Goal: Transaction & Acquisition: Purchase product/service

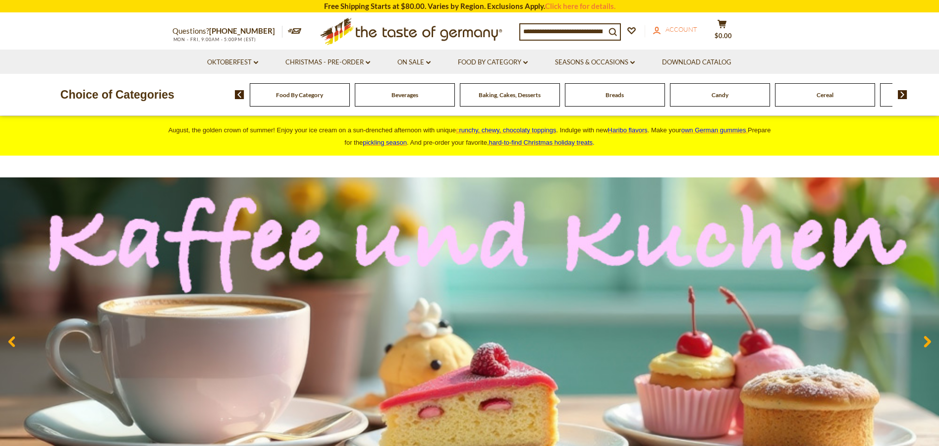
click at [687, 29] on span "Account" at bounding box center [681, 29] width 32 height 8
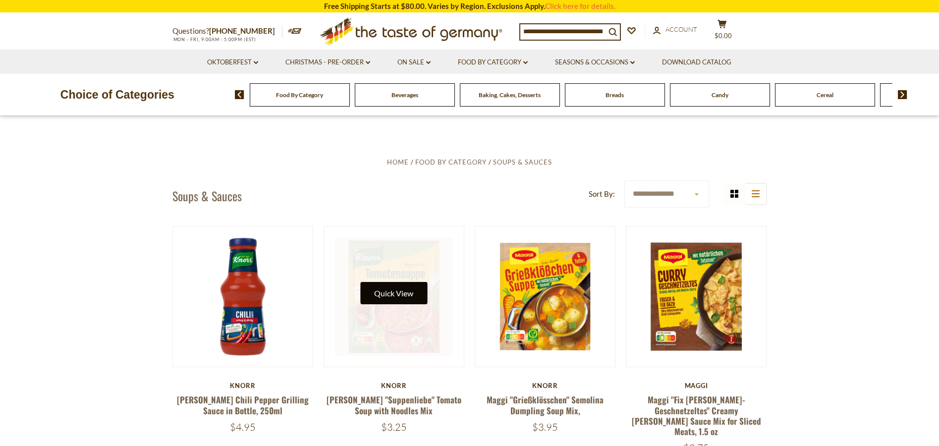
click at [389, 291] on button "Quick View" at bounding box center [393, 293] width 67 height 22
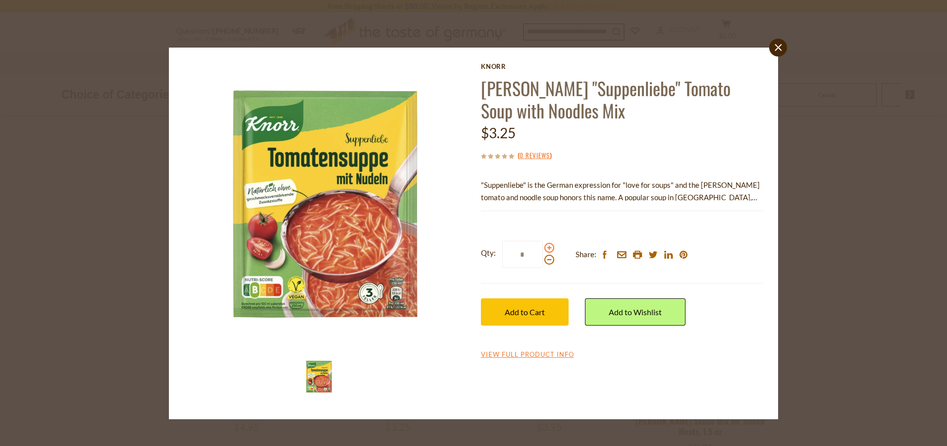
click at [550, 247] on span at bounding box center [549, 248] width 10 height 10
click at [543, 247] on input "*" at bounding box center [522, 254] width 41 height 27
type input "*"
click at [536, 308] on span "Add to Cart" at bounding box center [525, 311] width 40 height 9
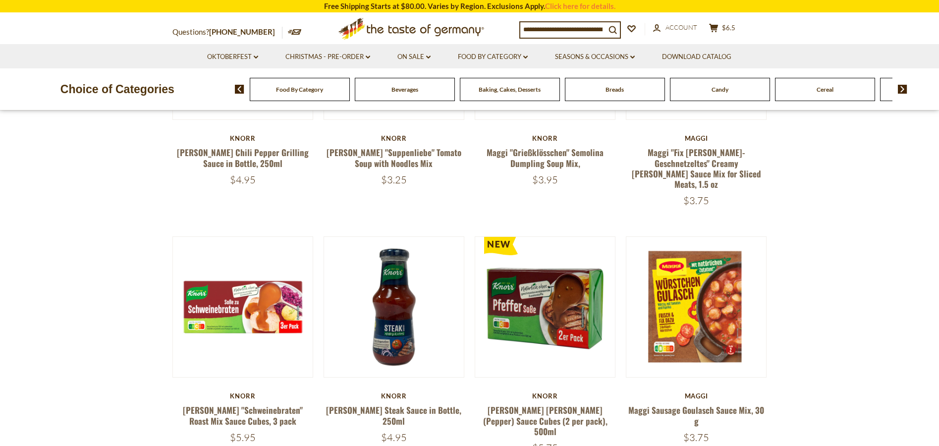
scroll to position [248, 0]
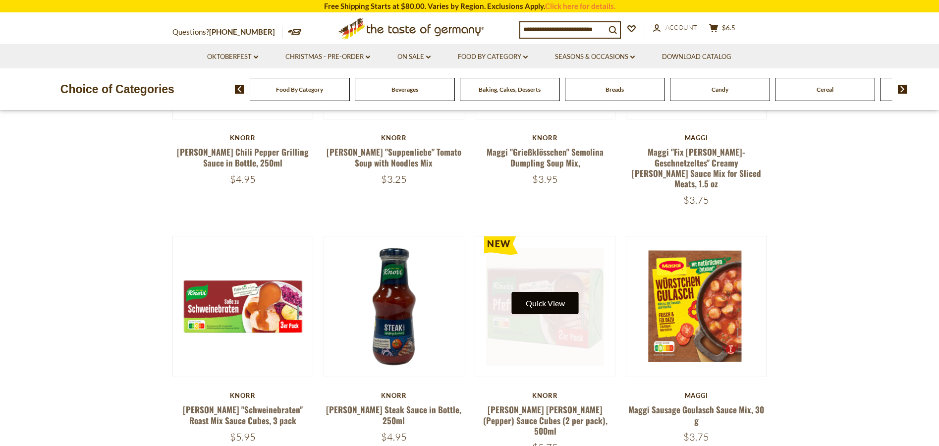
click at [558, 293] on button "Quick View" at bounding box center [545, 303] width 67 height 22
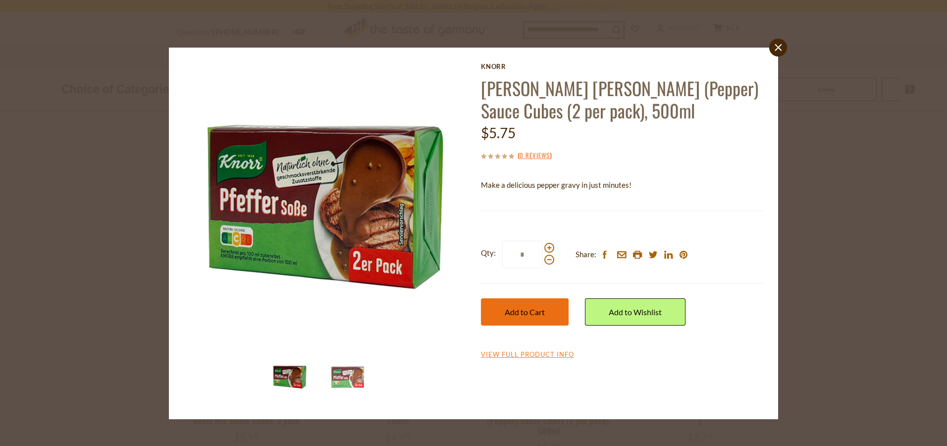
click at [537, 313] on span "Add to Cart" at bounding box center [525, 311] width 40 height 9
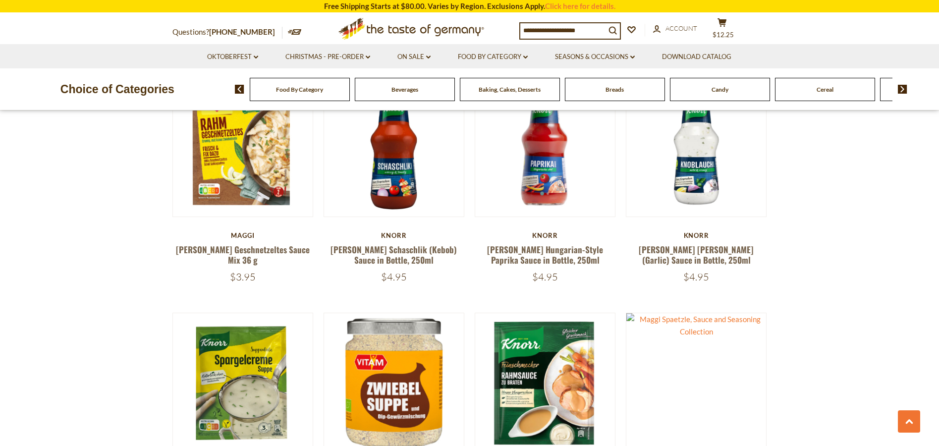
scroll to position [743, 0]
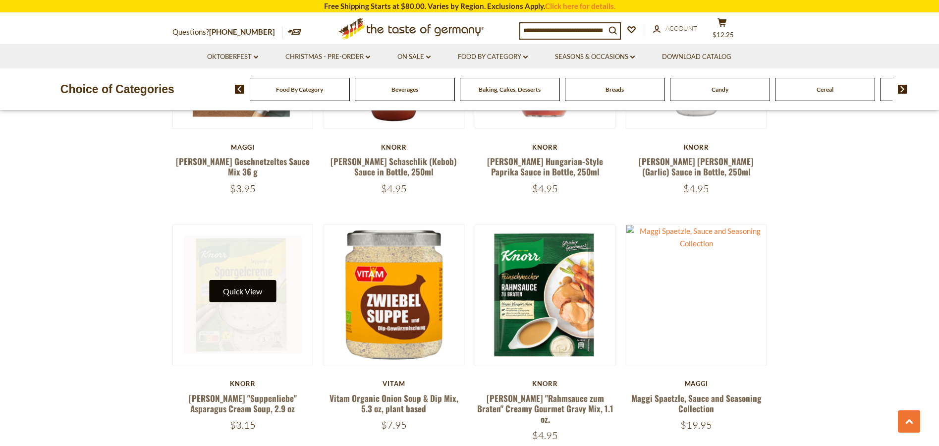
click at [256, 280] on button "Quick View" at bounding box center [242, 291] width 67 height 22
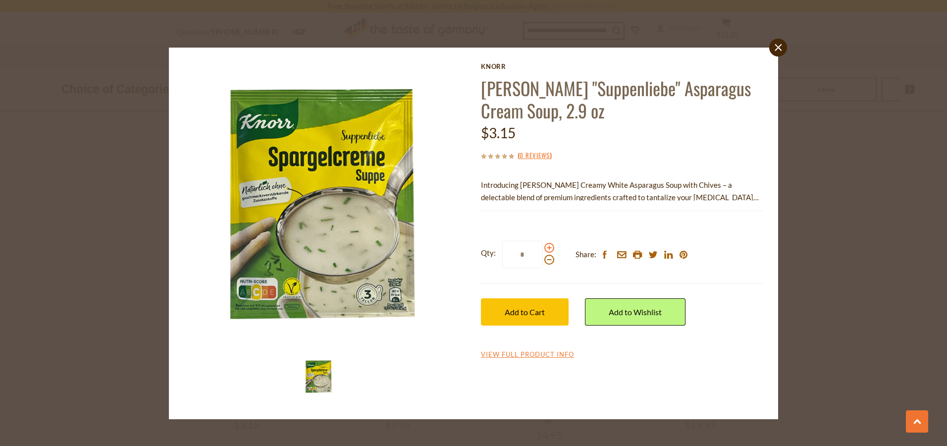
click at [550, 248] on span at bounding box center [549, 248] width 10 height 10
click at [543, 248] on input "*" at bounding box center [522, 254] width 41 height 27
type input "*"
click at [527, 309] on span "Add to Cart" at bounding box center [525, 311] width 40 height 9
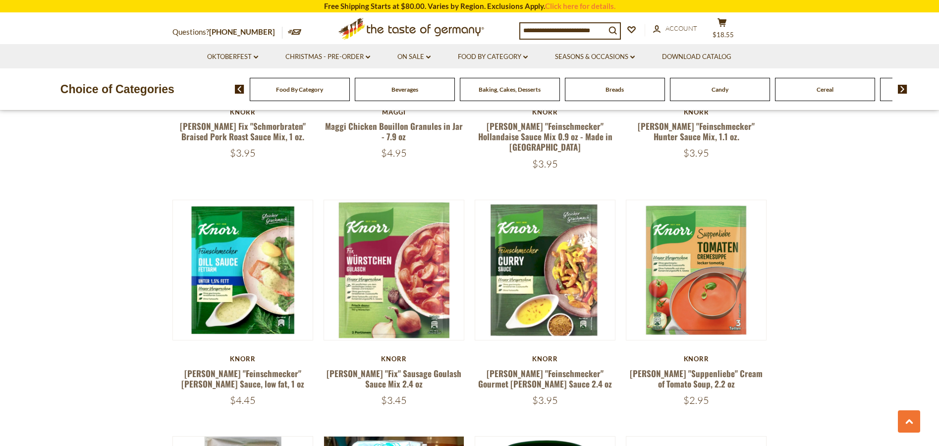
scroll to position [1486, 0]
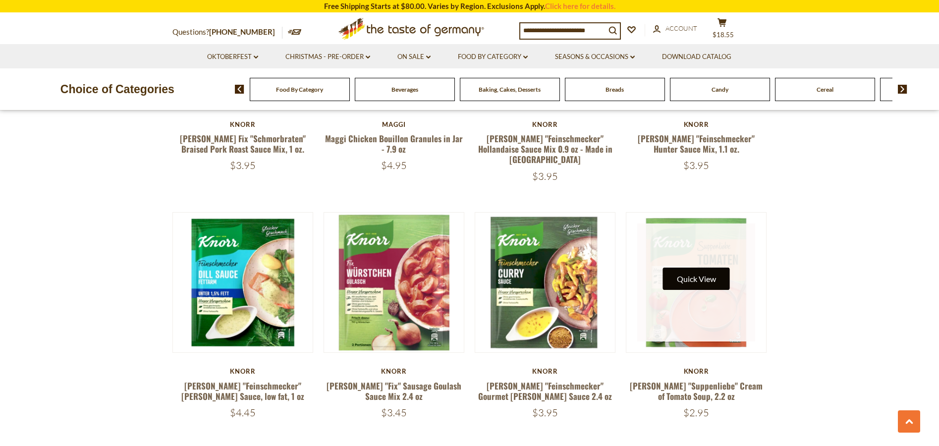
click at [692, 268] on button "Quick View" at bounding box center [696, 279] width 67 height 22
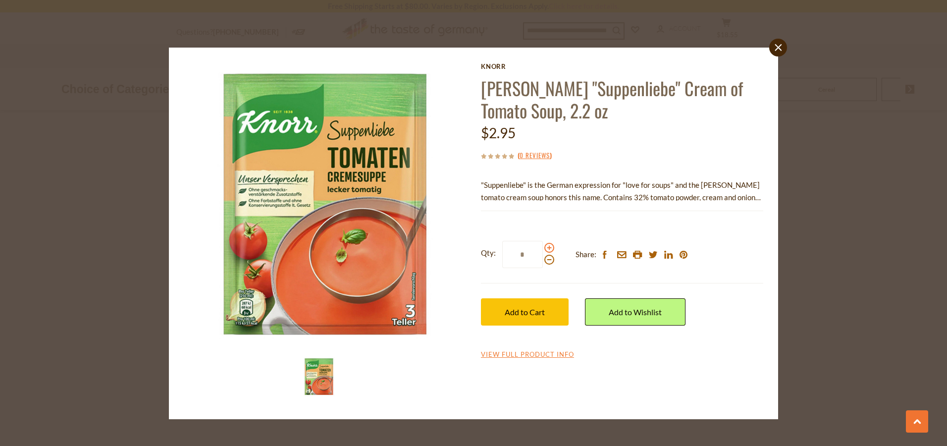
click at [546, 247] on span at bounding box center [549, 248] width 10 height 10
click at [543, 247] on input "*" at bounding box center [522, 254] width 41 height 27
type input "*"
click at [522, 314] on span "Add to Cart" at bounding box center [525, 311] width 40 height 9
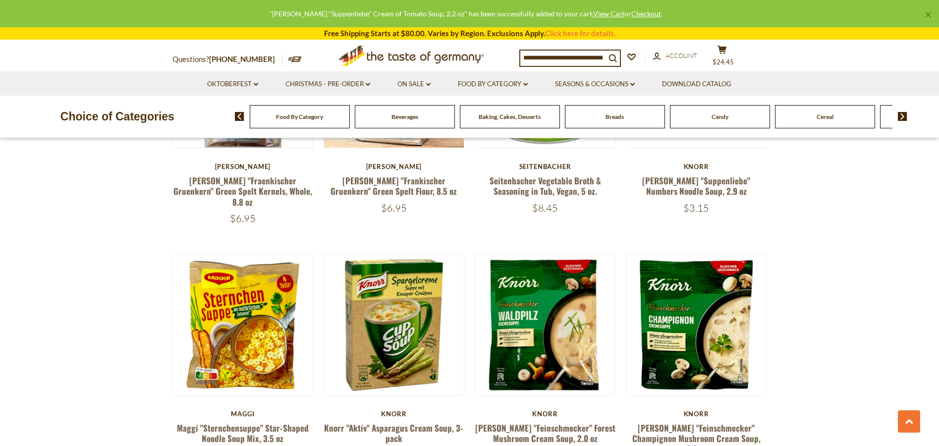
scroll to position [1932, 0]
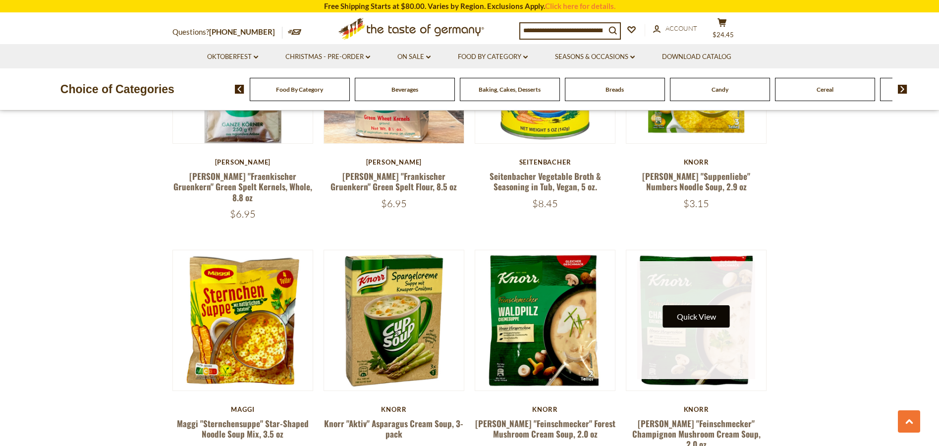
click at [702, 305] on button "Quick View" at bounding box center [696, 316] width 67 height 22
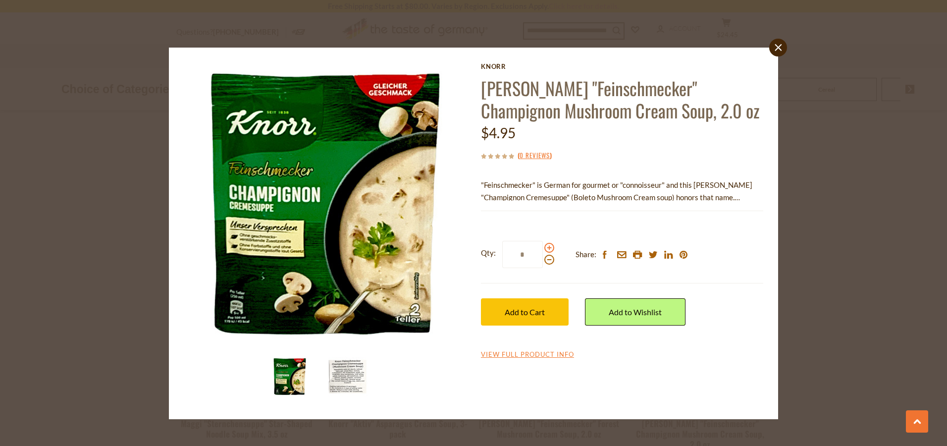
click at [547, 248] on span at bounding box center [549, 248] width 10 height 10
click at [543, 248] on input "*" at bounding box center [522, 254] width 41 height 27
type input "*"
click at [533, 309] on span "Add to Cart" at bounding box center [525, 311] width 40 height 9
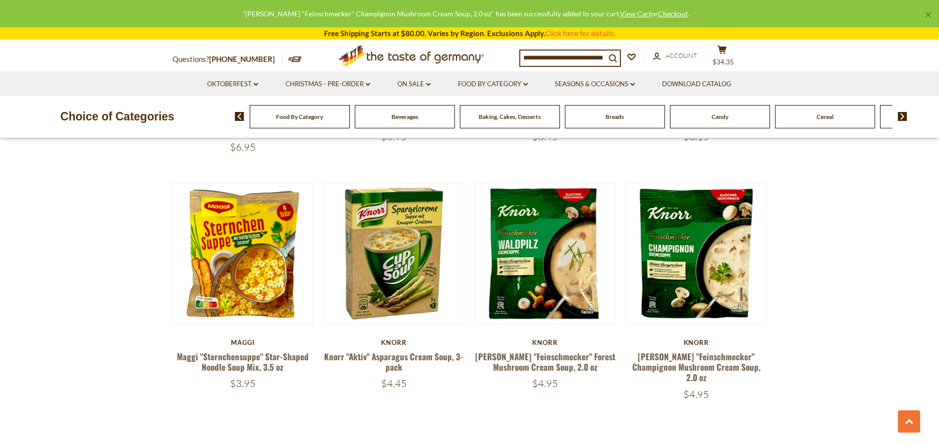
scroll to position [2130, 0]
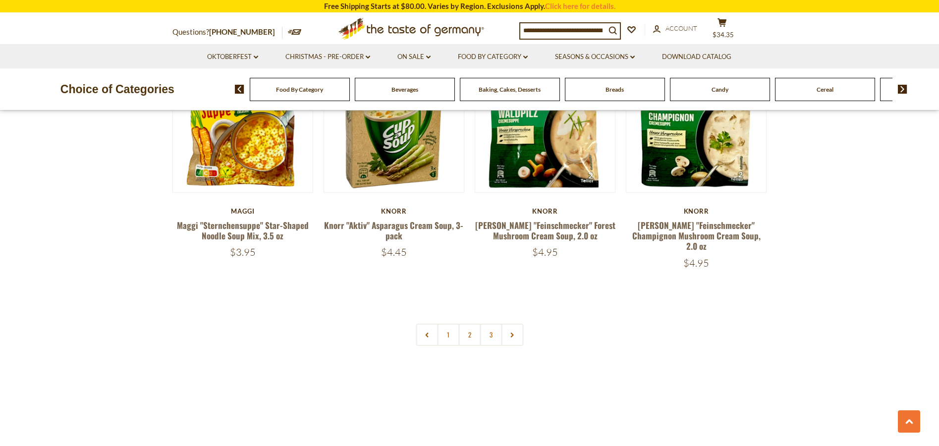
click at [465, 323] on link "2" at bounding box center [469, 334] width 22 height 22
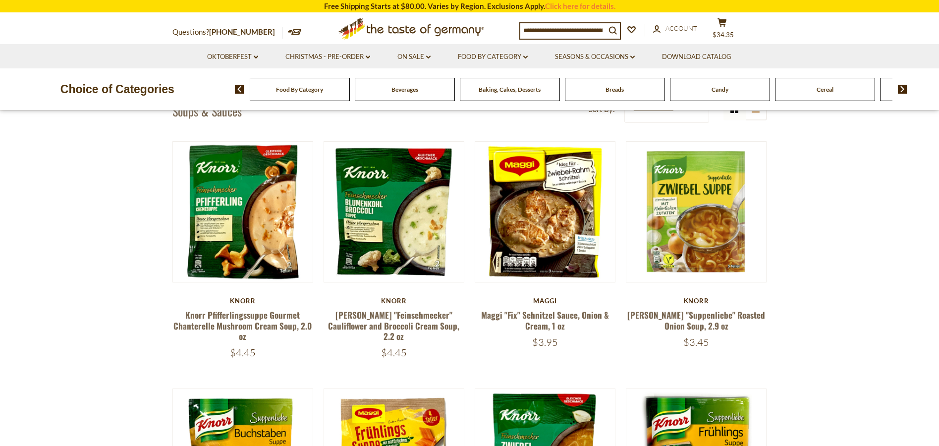
scroll to position [81, 0]
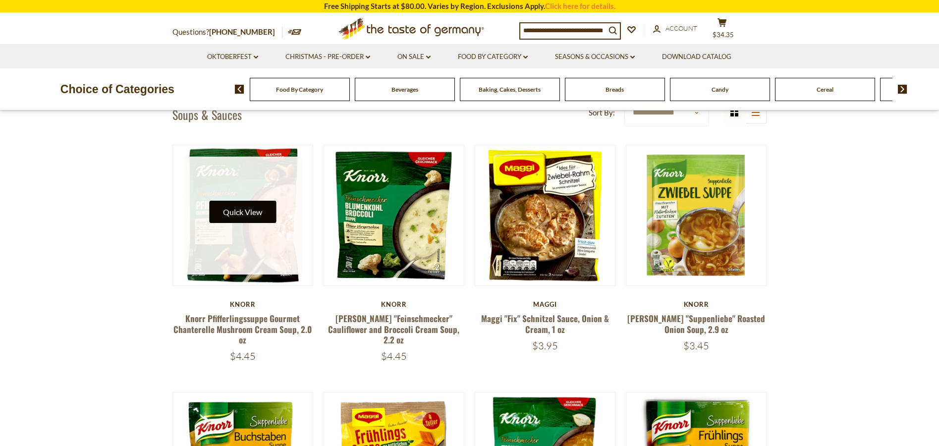
click at [254, 212] on button "Quick View" at bounding box center [242, 212] width 67 height 22
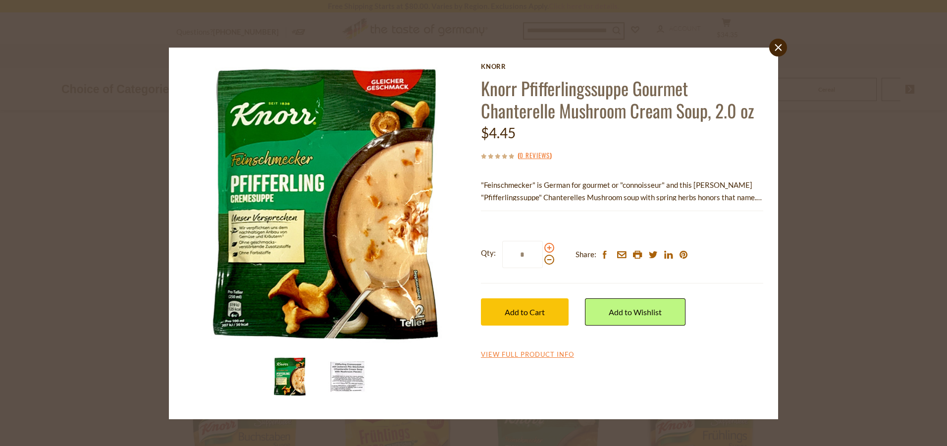
click at [550, 249] on span at bounding box center [549, 248] width 10 height 10
click at [543, 249] on input "*" at bounding box center [522, 254] width 41 height 27
type input "*"
click at [529, 309] on span "Add to Cart" at bounding box center [525, 311] width 40 height 9
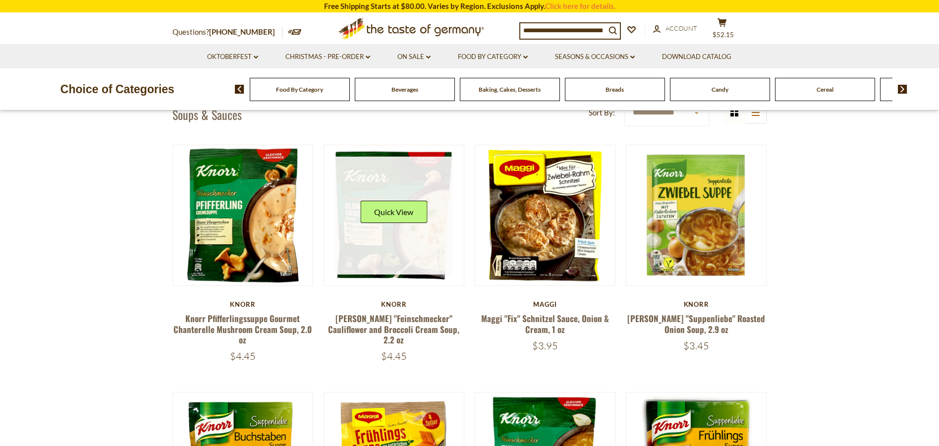
click at [416, 224] on div "Quick View" at bounding box center [393, 216] width 67 height 30
click at [398, 214] on button "Quick View" at bounding box center [393, 212] width 67 height 22
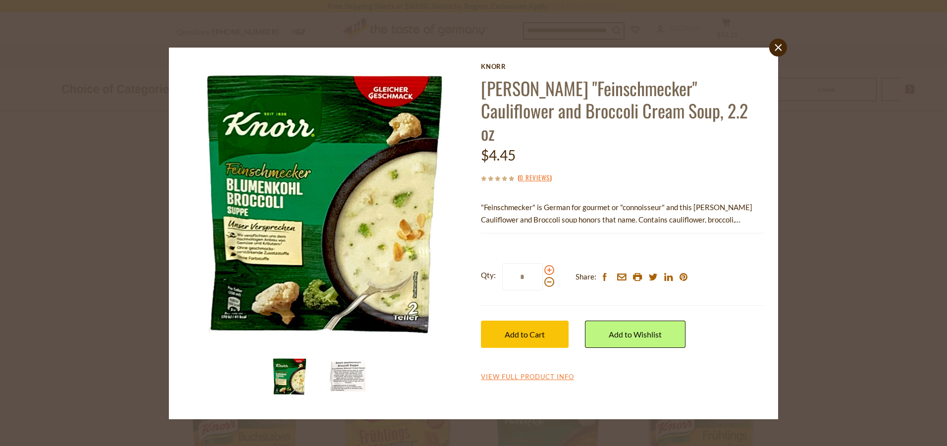
click at [549, 265] on span at bounding box center [549, 270] width 10 height 10
click at [543, 263] on input "*" at bounding box center [522, 276] width 41 height 27
type input "*"
click at [527, 329] on span "Add to Cart" at bounding box center [525, 333] width 40 height 9
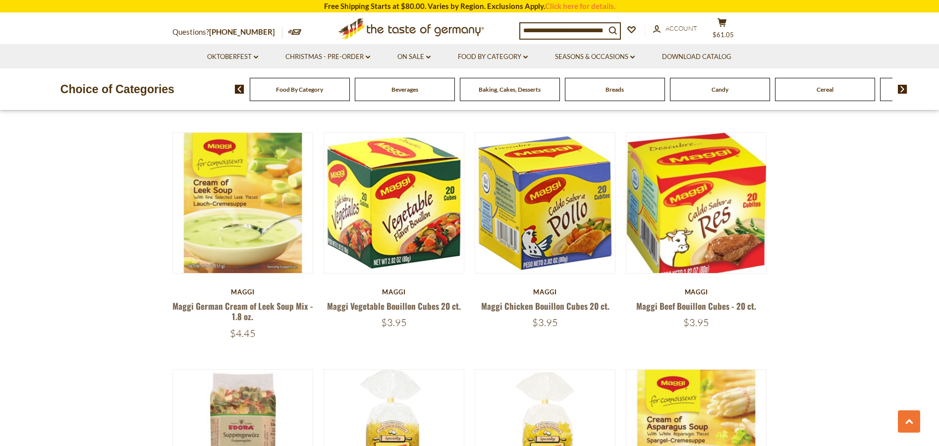
scroll to position [824, 0]
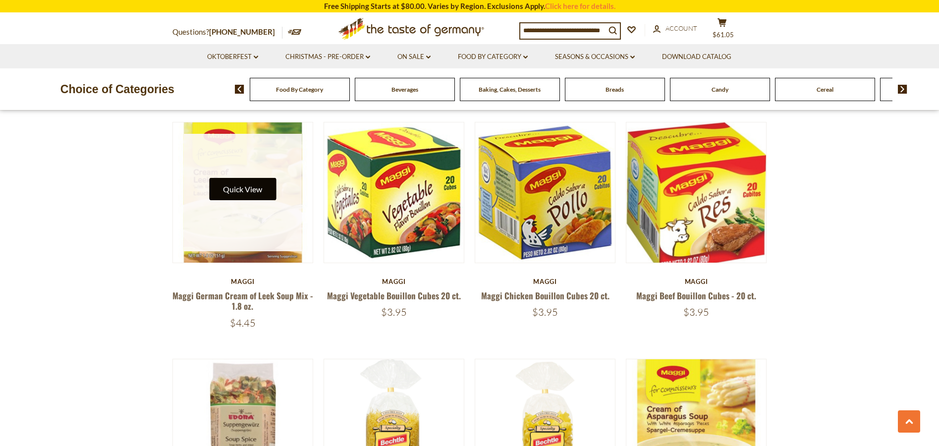
click at [243, 190] on button "Quick View" at bounding box center [242, 189] width 67 height 22
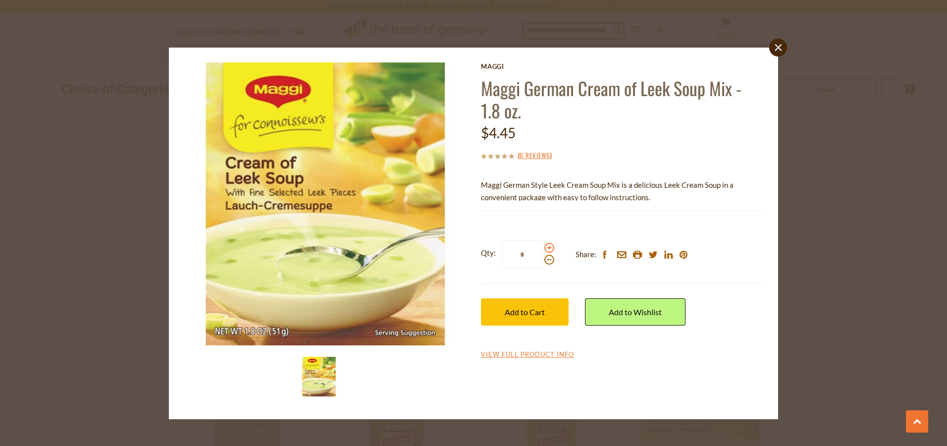
click at [549, 247] on span at bounding box center [549, 248] width 10 height 10
click at [543, 247] on input "*" at bounding box center [522, 254] width 41 height 27
type input "*"
click at [524, 313] on span "Add to Cart" at bounding box center [525, 311] width 40 height 9
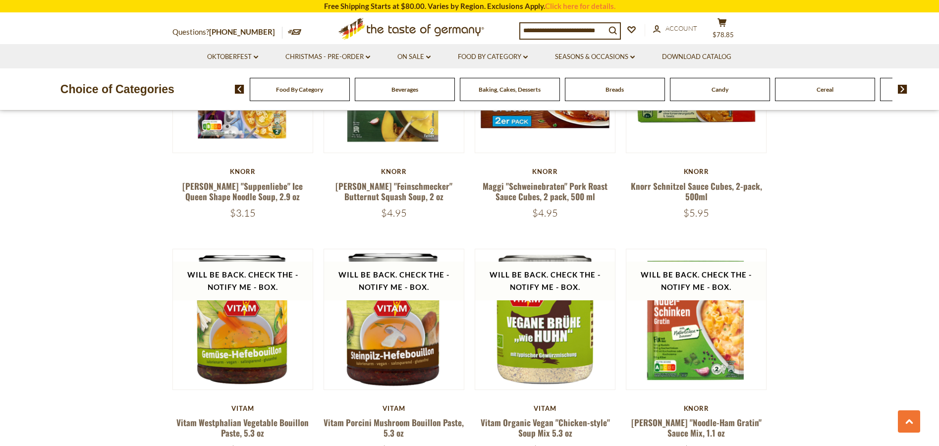
scroll to position [1567, 0]
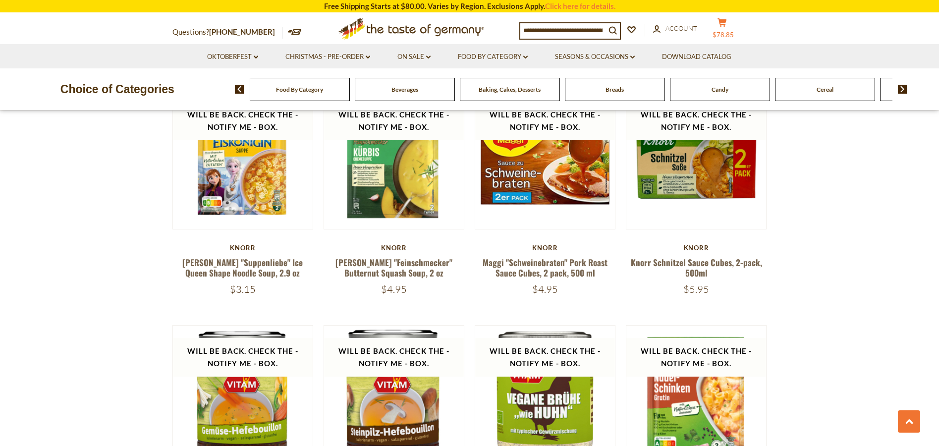
click at [726, 24] on icon at bounding box center [721, 22] width 9 height 8
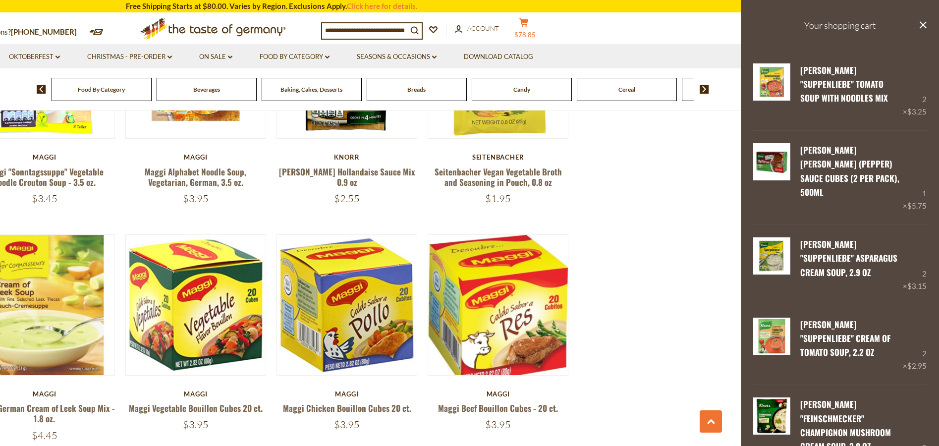
scroll to position [626, 0]
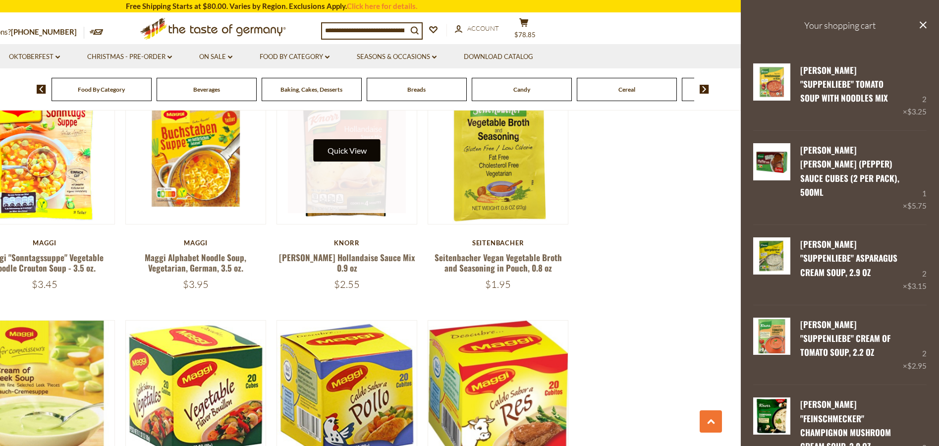
click at [351, 156] on button "Quick View" at bounding box center [347, 150] width 67 height 22
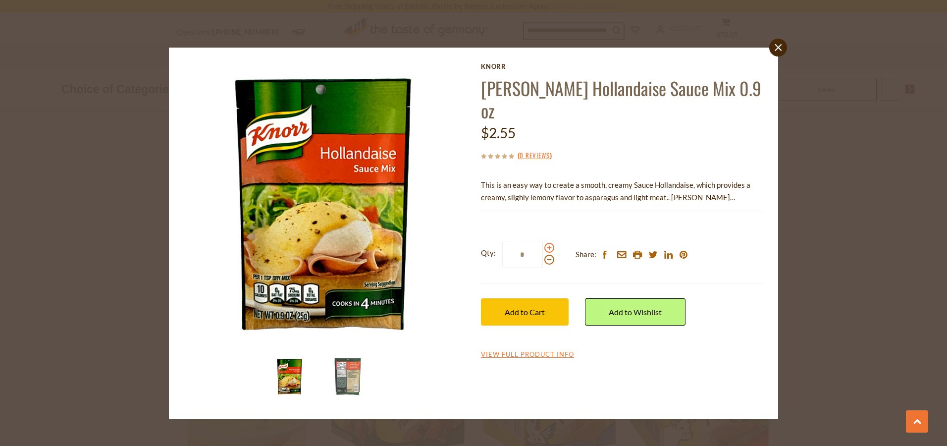
click at [549, 243] on span at bounding box center [549, 248] width 10 height 10
click at [543, 241] on input "*" at bounding box center [522, 254] width 41 height 27
type input "*"
click at [537, 307] on span "Add to Cart" at bounding box center [525, 311] width 40 height 9
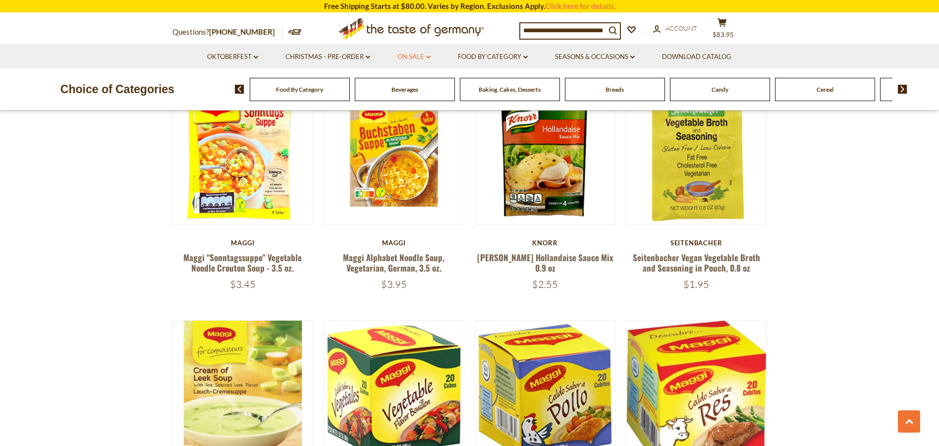
click at [427, 54] on link "On Sale dropdown_arrow" at bounding box center [413, 57] width 33 height 11
click at [412, 82] on link "All On Sale" at bounding box center [410, 82] width 36 height 9
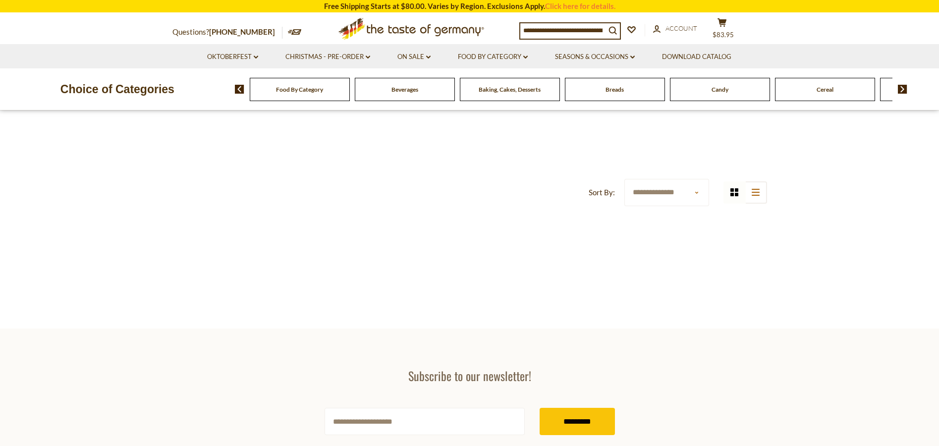
scroll to position [248, 0]
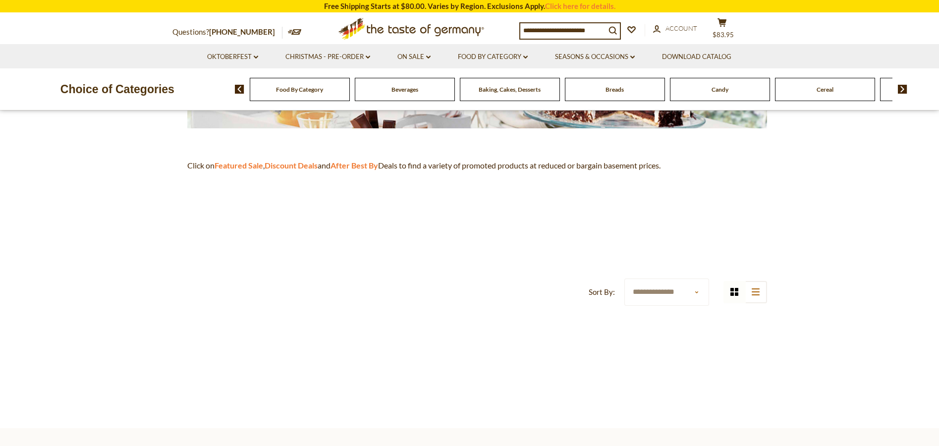
click at [634, 288] on select "**********" at bounding box center [666, 291] width 85 height 27
click at [492, 289] on header "**********" at bounding box center [469, 119] width 594 height 373
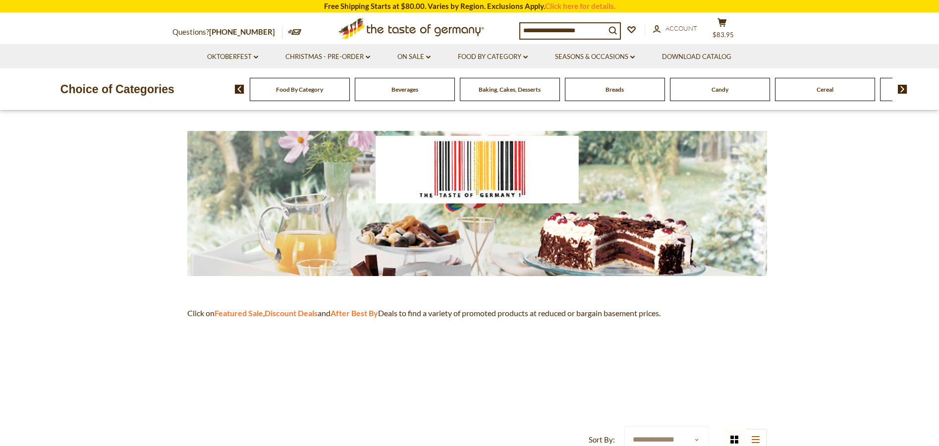
scroll to position [99, 0]
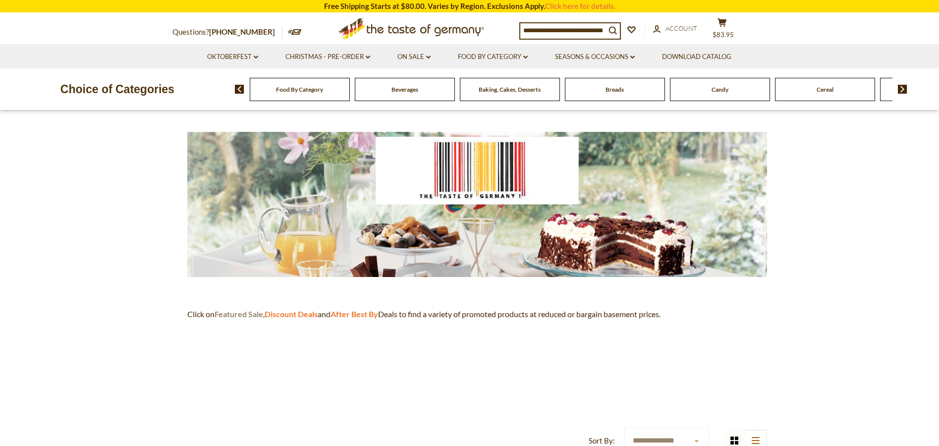
click at [239, 315] on strong "Featured Sale" at bounding box center [239, 313] width 49 height 9
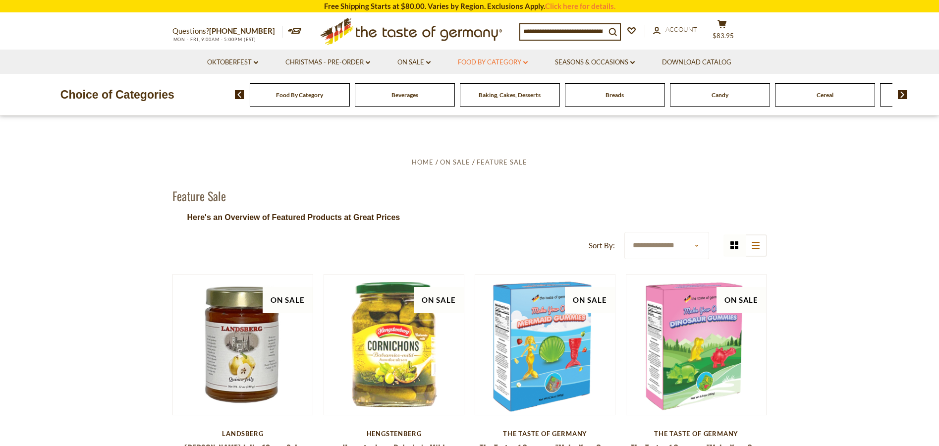
click at [525, 63] on icon "dropdown_arrow" at bounding box center [525, 62] width 4 height 3
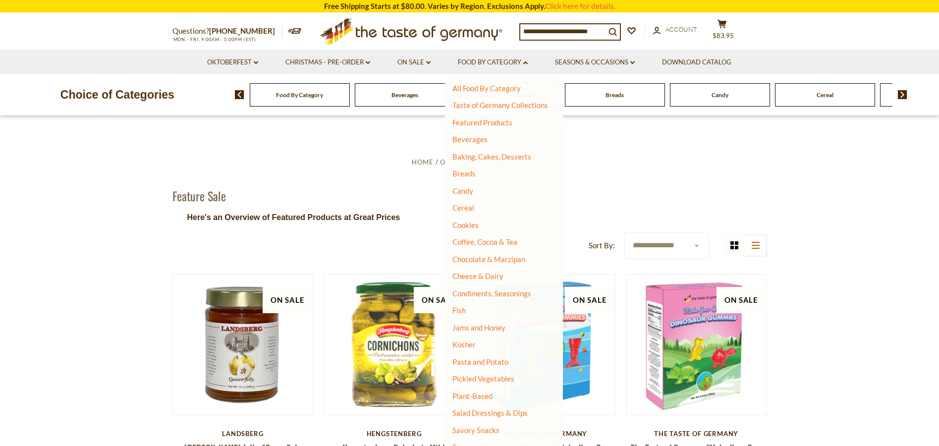
click at [541, 31] on input at bounding box center [562, 31] width 85 height 14
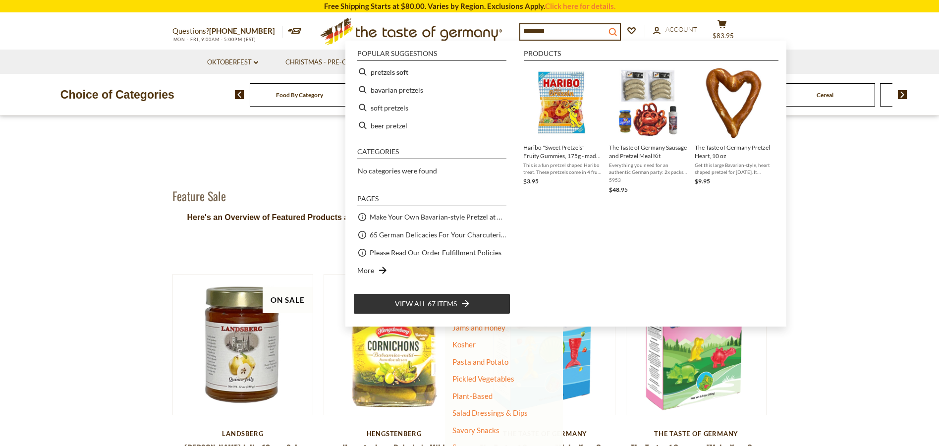
type input "*******"
click at [616, 28] on icon "submit" at bounding box center [612, 32] width 8 height 8
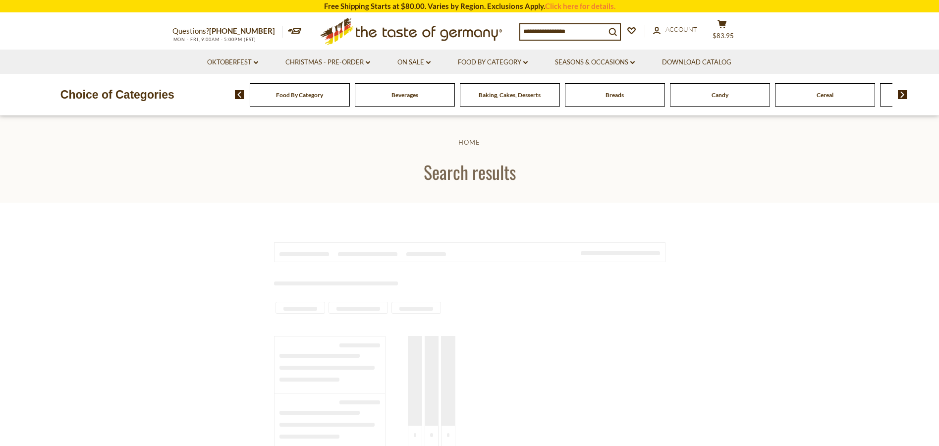
type input "*******"
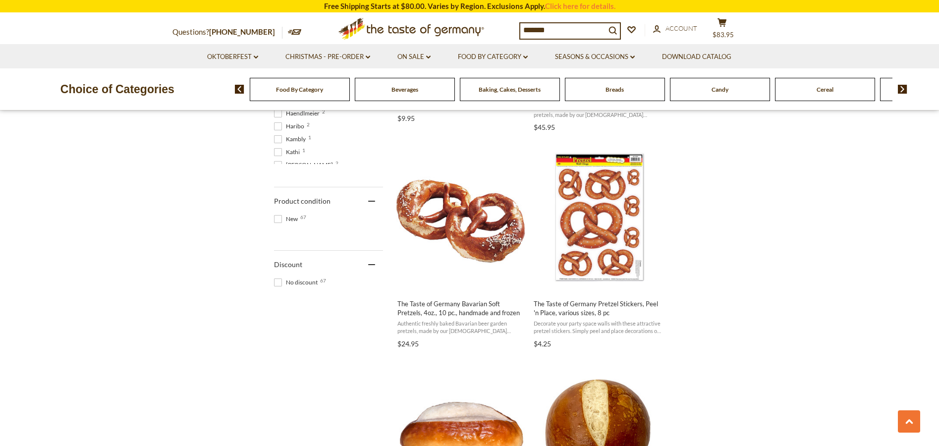
scroll to position [594, 0]
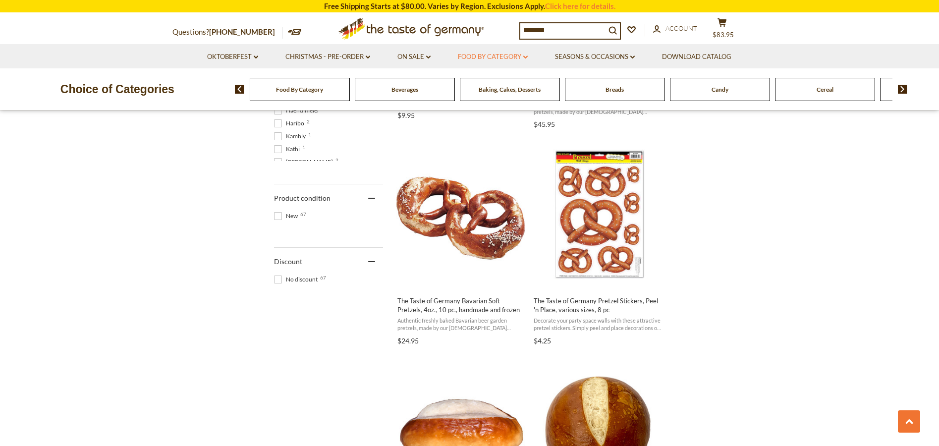
click at [525, 56] on icon at bounding box center [525, 56] width 4 height 3
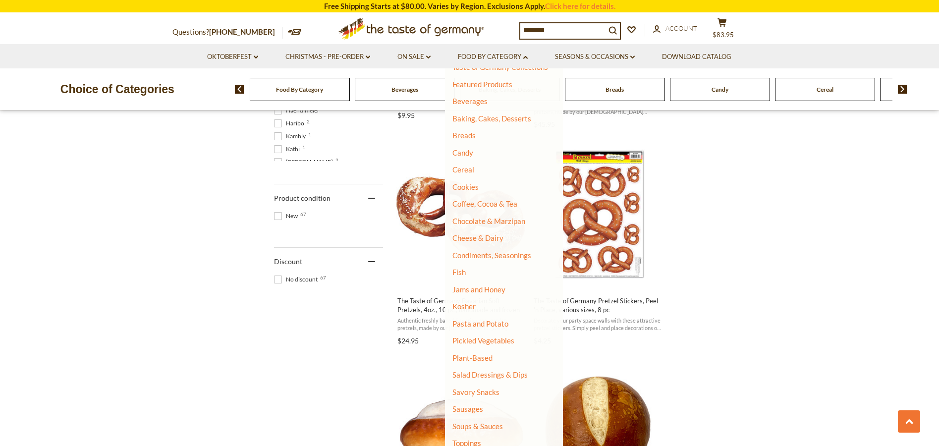
scroll to position [50, 0]
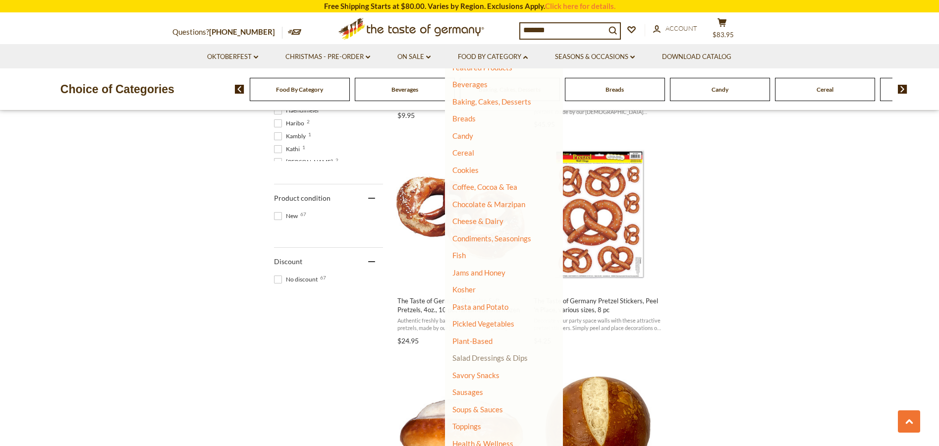
click at [491, 360] on link "Salad Dressings & Dips" at bounding box center [489, 357] width 75 height 9
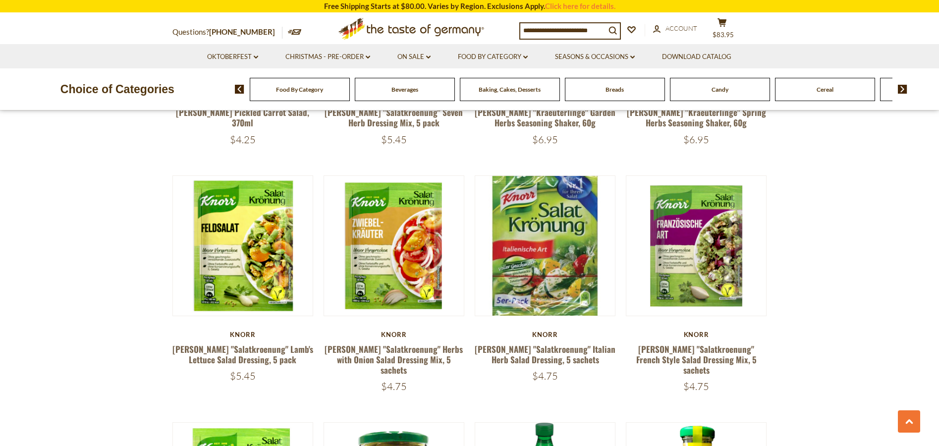
scroll to position [1486, 0]
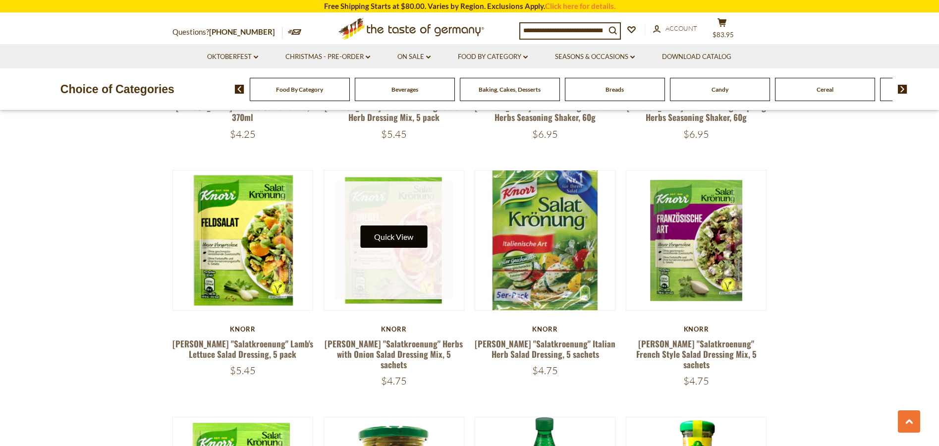
click at [395, 238] on button "Quick View" at bounding box center [393, 236] width 67 height 22
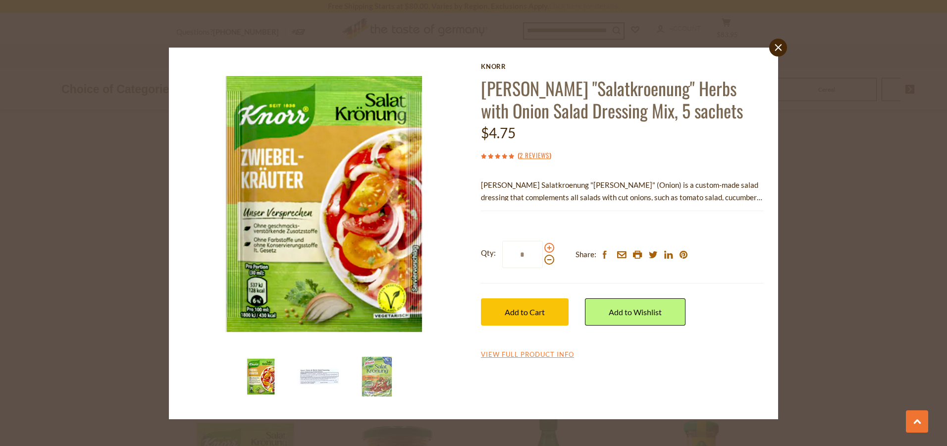
click at [551, 249] on span at bounding box center [549, 248] width 10 height 10
click at [543, 249] on input "*" at bounding box center [522, 254] width 41 height 27
type input "*"
click at [532, 313] on span "Add to Cart" at bounding box center [525, 311] width 40 height 9
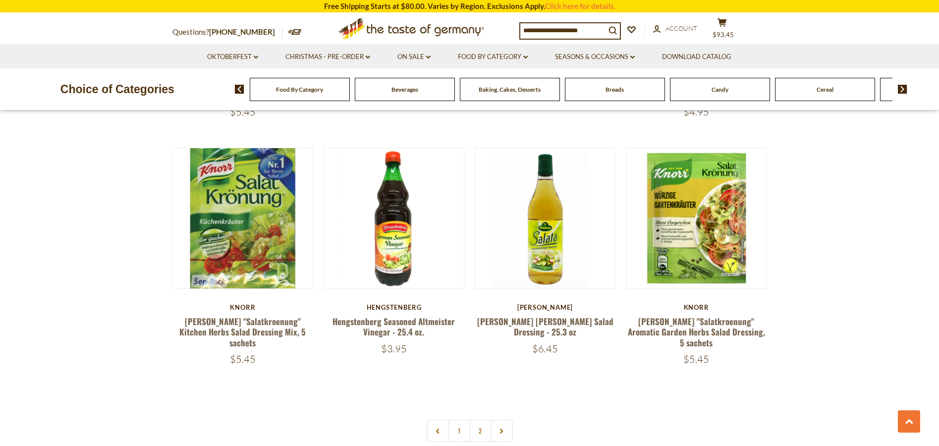
scroll to position [2081, 0]
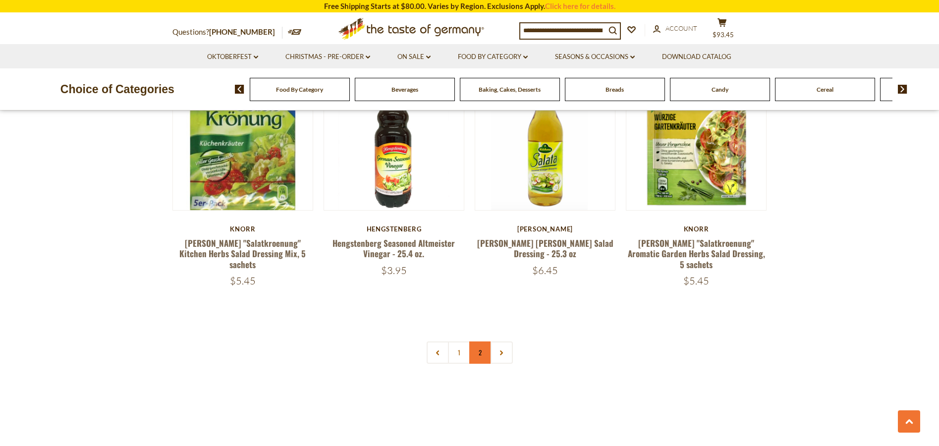
click at [482, 341] on link "2" at bounding box center [480, 352] width 22 height 22
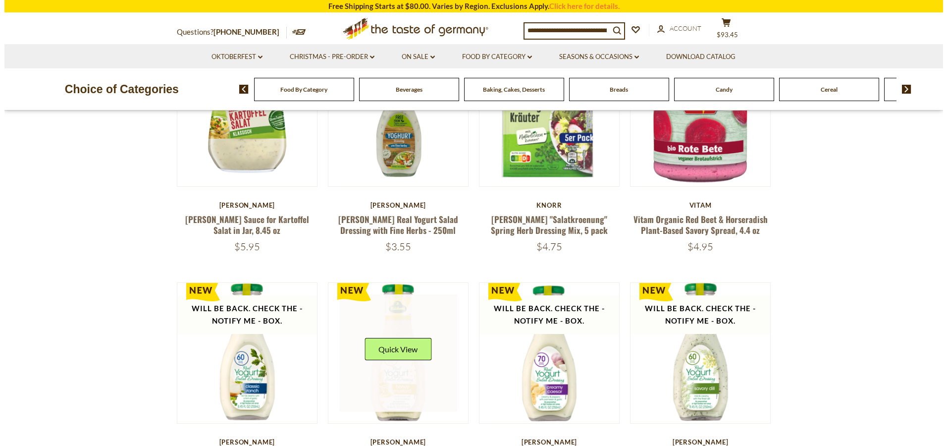
scroll to position [32, 0]
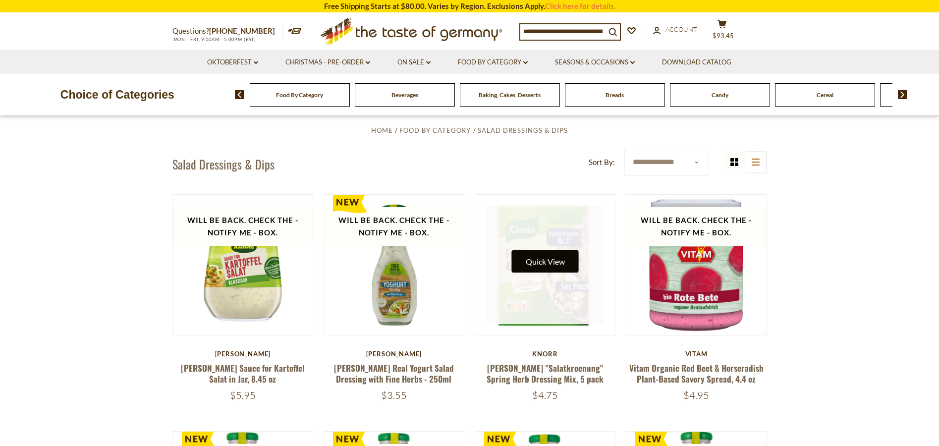
click at [548, 263] on button "Quick View" at bounding box center [545, 261] width 67 height 22
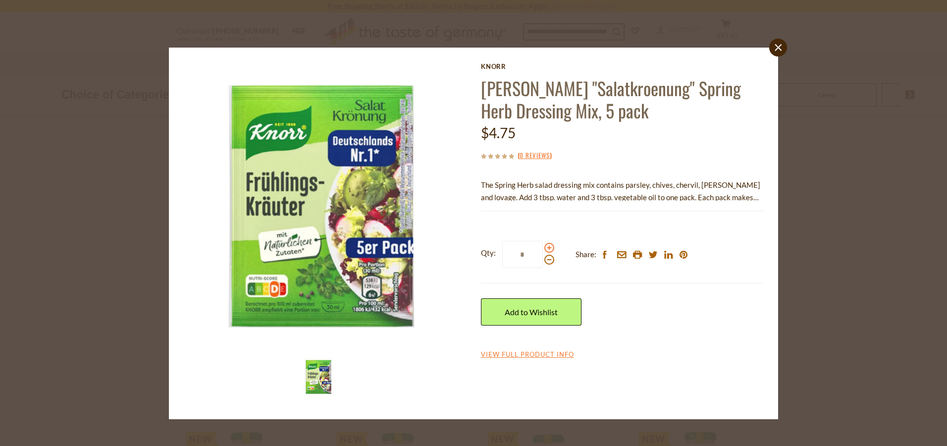
click at [547, 248] on span at bounding box center [549, 248] width 10 height 10
click at [543, 248] on input "*" at bounding box center [522, 254] width 41 height 27
type input "*"
click at [534, 312] on link "Add to Wishlist" at bounding box center [531, 311] width 101 height 27
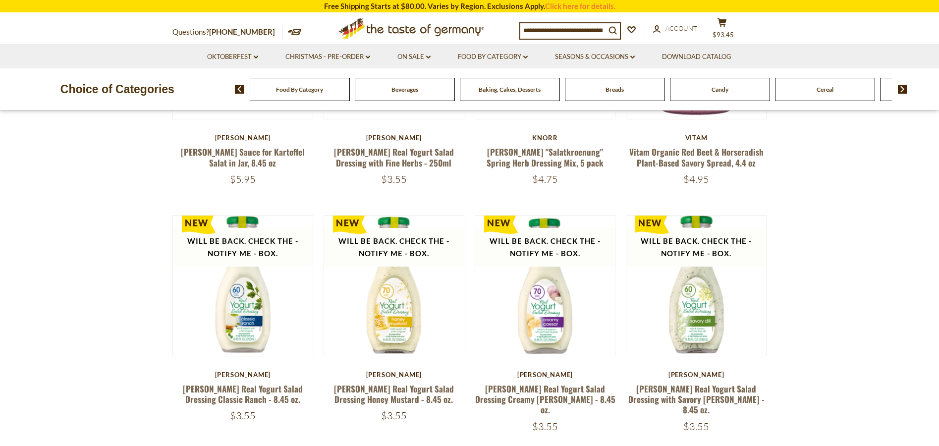
scroll to position [297, 0]
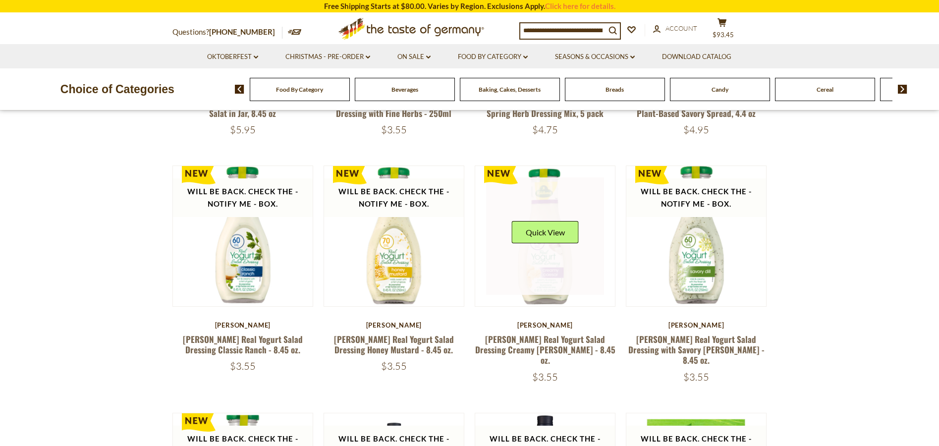
drag, startPoint x: 500, startPoint y: 260, endPoint x: 500, endPoint y: 249, distance: 11.4
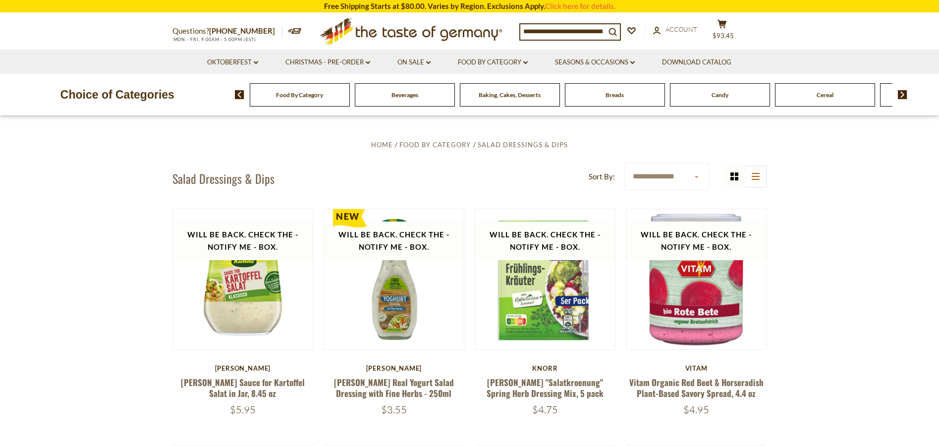
scroll to position [0, 0]
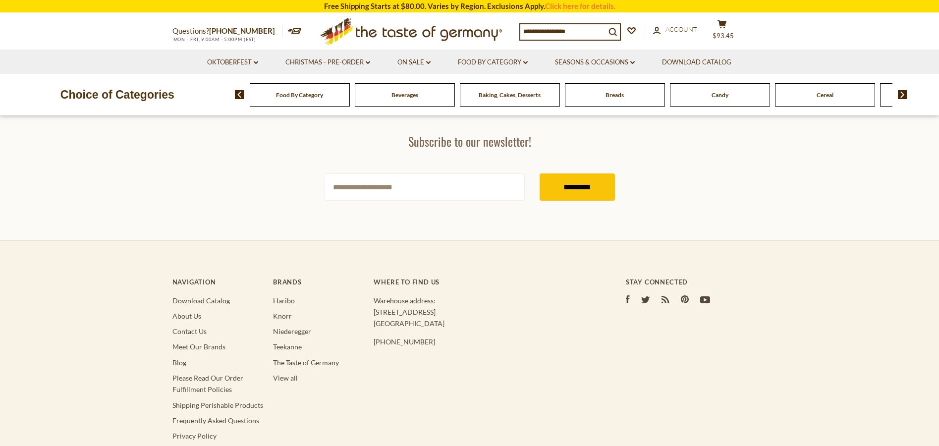
type input "*******"
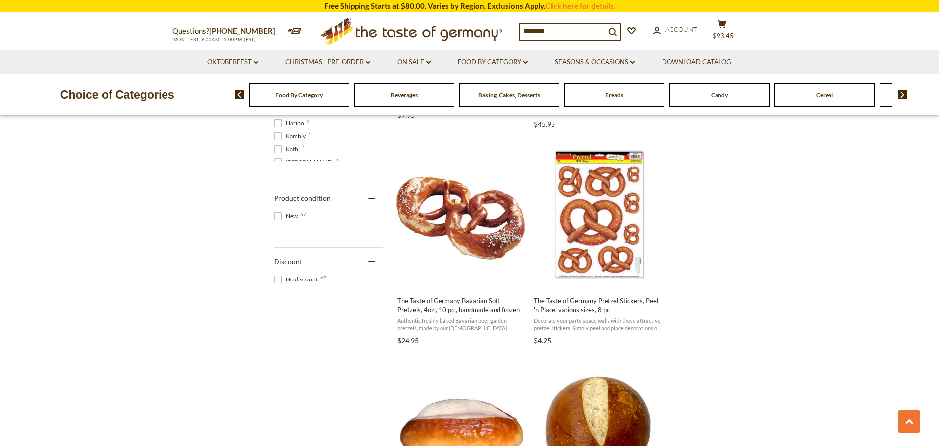
click at [349, 100] on div "Baking, Cakes, Desserts" at bounding box center [299, 94] width 100 height 23
click at [516, 99] on span "Baking, Cakes, Desserts" at bounding box center [508, 94] width 62 height 7
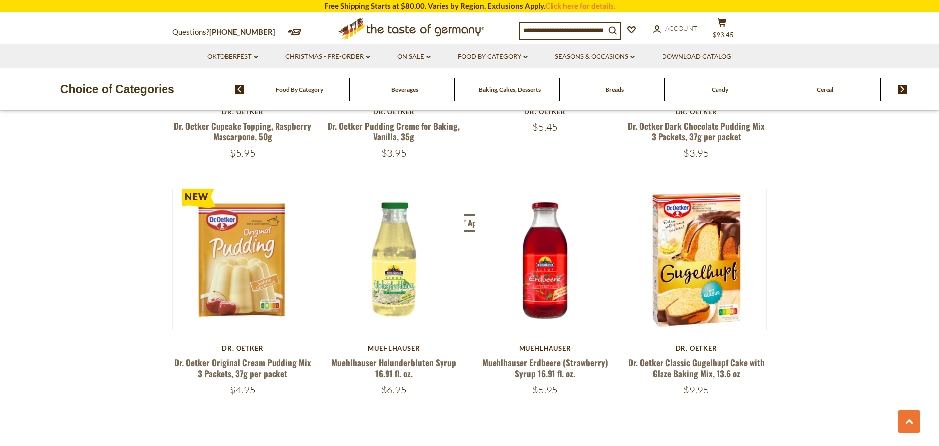
scroll to position [2279, 0]
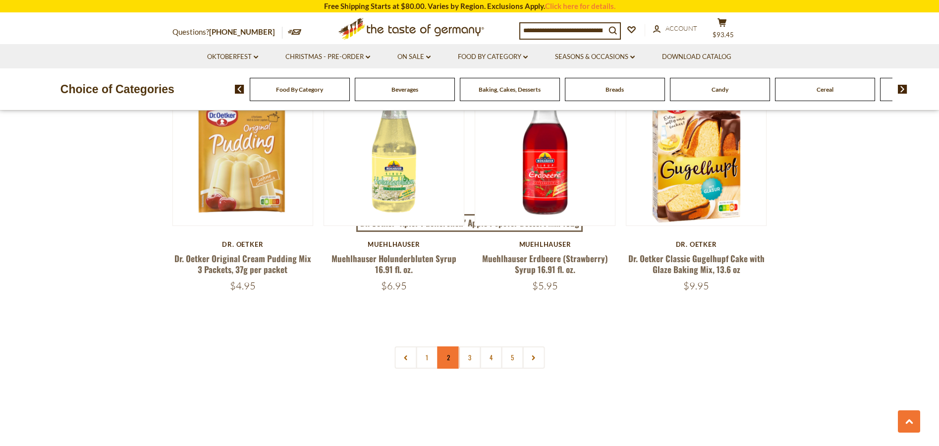
click at [447, 358] on link "2" at bounding box center [448, 357] width 22 height 22
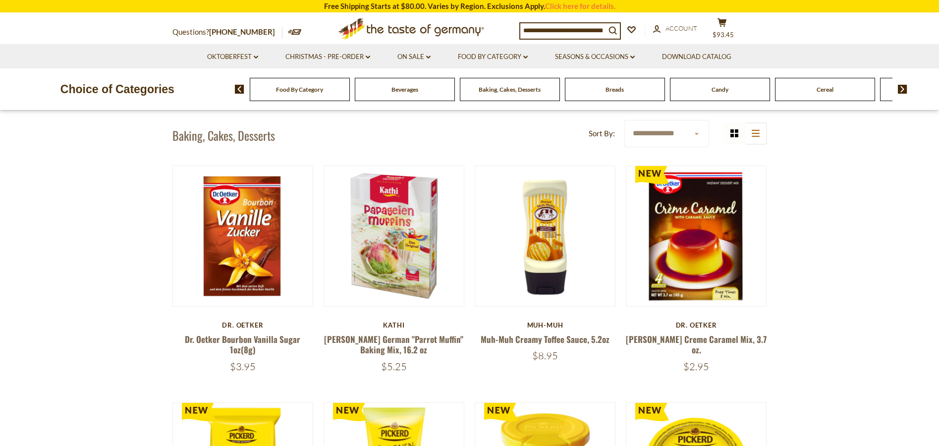
scroll to position [267, 0]
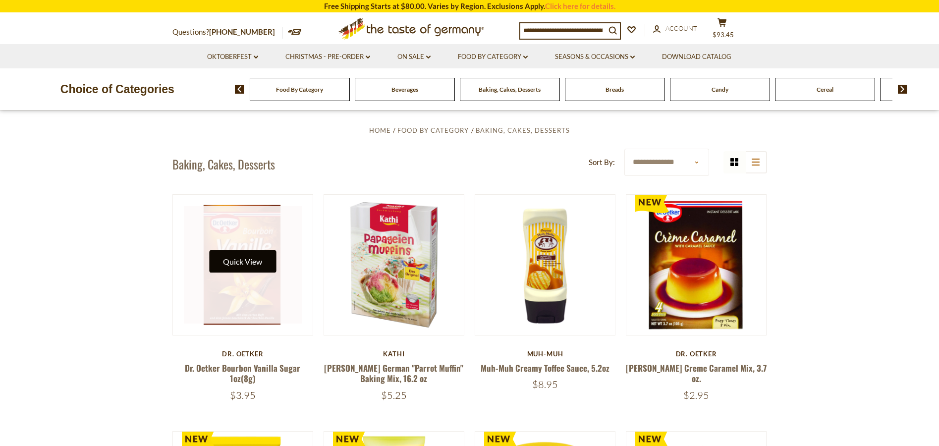
click at [244, 266] on button "Quick View" at bounding box center [242, 261] width 67 height 22
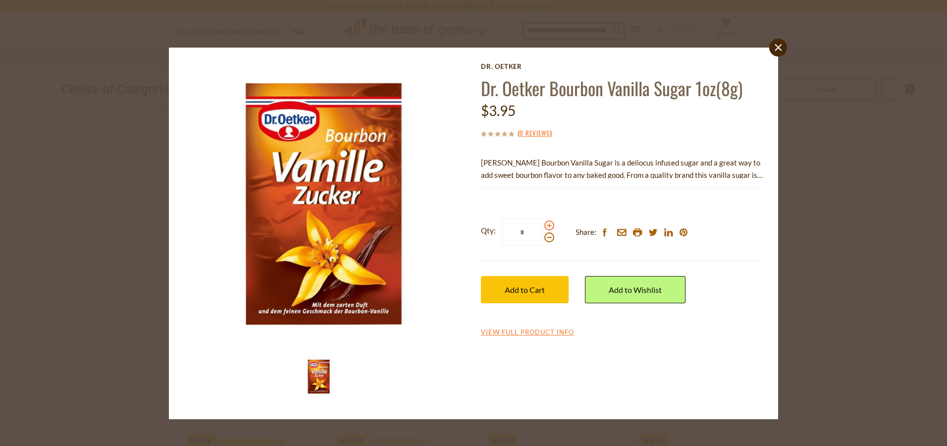
click at [549, 225] on span at bounding box center [549, 225] width 10 height 10
click at [543, 225] on input "*" at bounding box center [522, 231] width 41 height 27
type input "*"
click at [516, 288] on span "Add to Cart" at bounding box center [525, 289] width 40 height 9
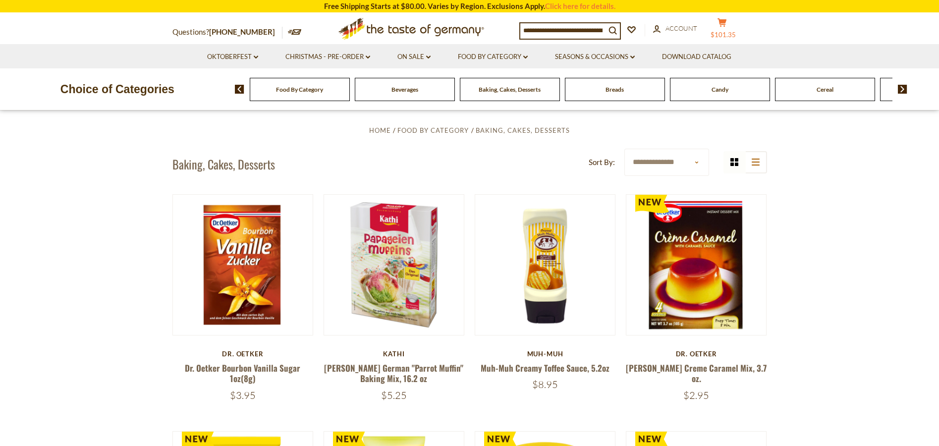
click at [726, 22] on icon at bounding box center [721, 22] width 9 height 8
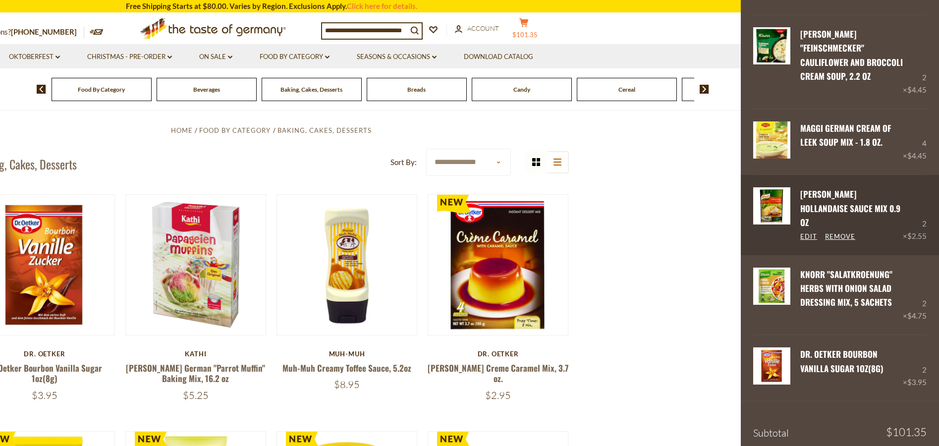
scroll to position [562, 0]
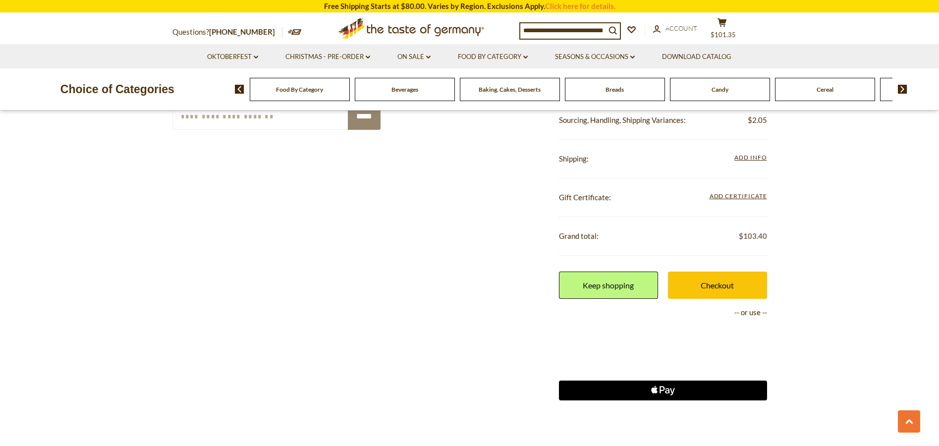
scroll to position [1040, 0]
